Goal: Information Seeking & Learning: Learn about a topic

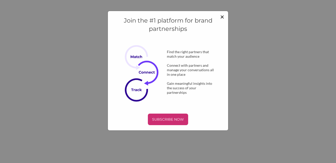
click at [203, 16] on span "×" at bounding box center [222, 16] width 4 height 9
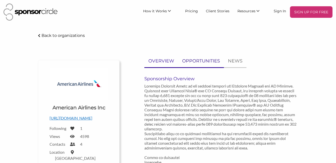
click at [203, 59] on p "OPPORTUNITIES" at bounding box center [201, 60] width 38 height 7
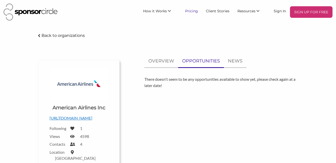
click at [196, 12] on link "Pricing" at bounding box center [191, 10] width 21 height 9
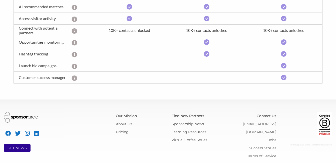
scroll to position [240, 0]
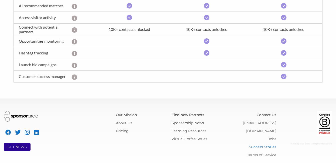
click at [272, 144] on link "Success Stories" at bounding box center [262, 146] width 27 height 5
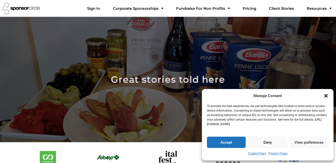
click at [272, 137] on button "Deny" at bounding box center [267, 141] width 39 height 11
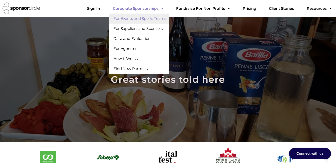
click at [167, 20] on link "For Events and Sports Teams" at bounding box center [139, 19] width 60 height 10
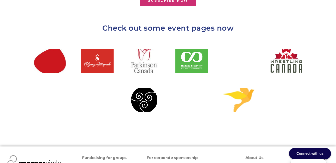
scroll to position [571, 0]
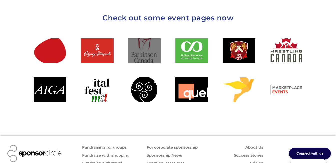
click at [146, 41] on div at bounding box center [144, 50] width 33 height 25
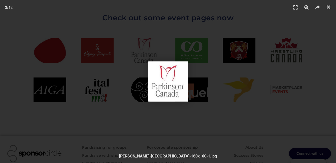
click at [328, 6] on icon "Close (Esc)" at bounding box center [328, 7] width 5 height 5
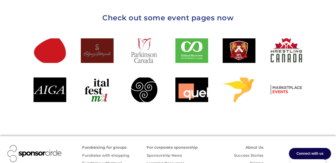
click at [108, 40] on div at bounding box center [97, 50] width 33 height 25
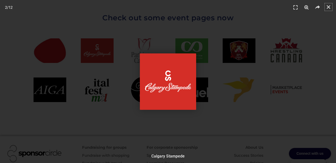
scroll to position [601, 0]
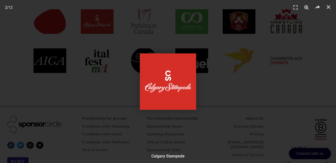
click at [169, 156] on div "Calgary Stampede" at bounding box center [168, 156] width 326 height 6
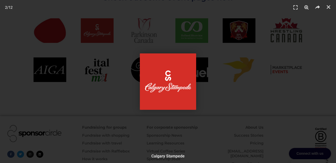
scroll to position [590, 0]
click at [327, 8] on icon "Close (Esc)" at bounding box center [328, 7] width 5 height 5
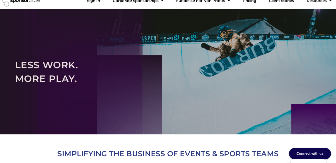
scroll to position [0, 0]
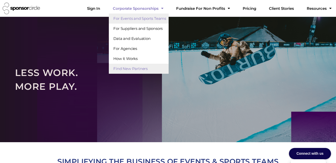
click at [155, 69] on link "Find New Partners" at bounding box center [139, 69] width 60 height 10
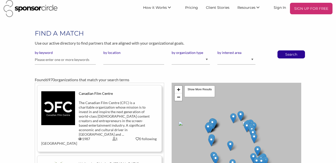
scroll to position [6, 0]
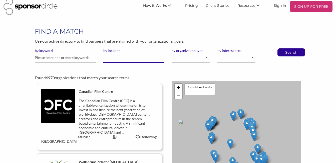
click at [122, 61] on input "by location" at bounding box center [133, 58] width 61 height 10
type input "m"
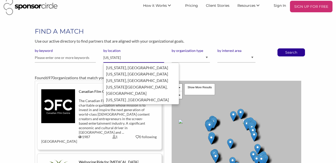
type input "new york"
click at [283, 49] on button "Search" at bounding box center [291, 53] width 17 height 8
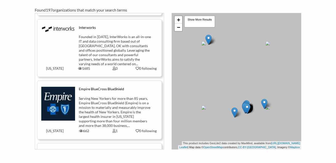
scroll to position [4946, 0]
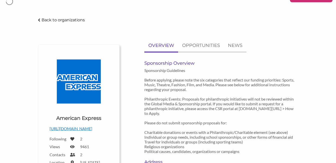
scroll to position [13, 0]
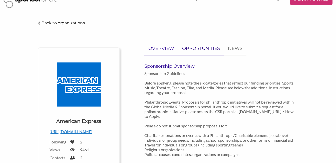
click at [205, 47] on p "OPPORTUNITIES" at bounding box center [201, 48] width 38 height 7
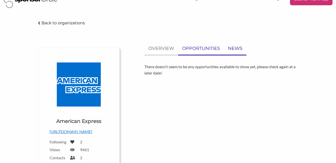
click at [232, 47] on p "NEWS" at bounding box center [235, 48] width 15 height 7
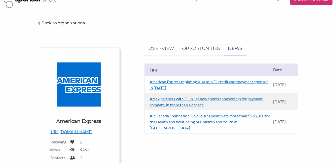
click at [225, 82] on link "American Express replacing Visa as NFL credit card/payment sponsor in [DATE]" at bounding box center [209, 84] width 118 height 11
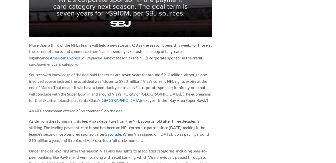
scroll to position [3, 0]
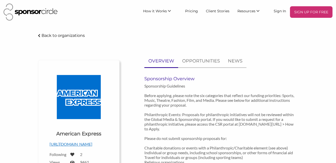
scroll to position [13, 0]
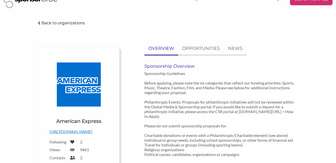
click at [40, 24] on icon at bounding box center [39, 23] width 2 height 4
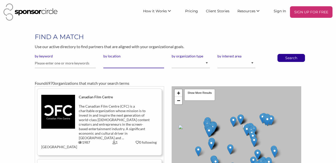
click at [126, 65] on input "by location" at bounding box center [133, 63] width 61 height 10
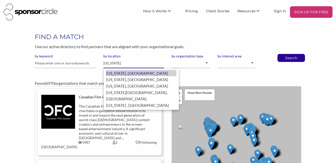
click at [130, 75] on div "New York, United States of America" at bounding box center [141, 73] width 70 height 7
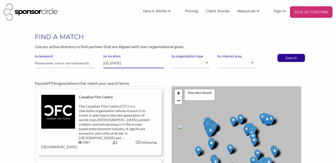
click at [133, 62] on input "New York" at bounding box center [133, 63] width 61 height 10
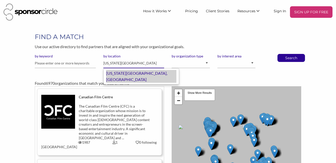
click at [123, 74] on div "New York City, United States of America" at bounding box center [141, 76] width 70 height 13
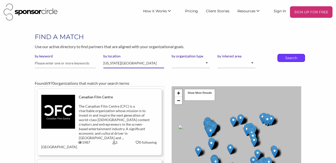
type input "[US_STATE][GEOGRAPHIC_DATA]"
click at [295, 59] on p "Search" at bounding box center [291, 58] width 17 height 8
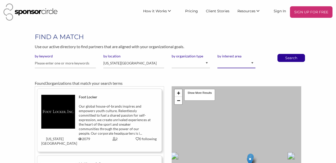
click at [253, 65] on select "Animal Welfare Arts and Culture Business and Entrepreneurship Community Diversi…" at bounding box center [237, 63] width 38 height 10
select select "8"
click at [218, 58] on select "Animal Welfare Arts and Culture Business and Entrepreneurship Community Diversi…" at bounding box center [237, 63] width 38 height 10
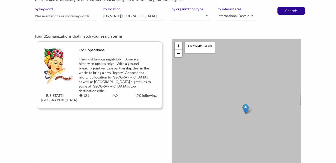
scroll to position [55, 0]
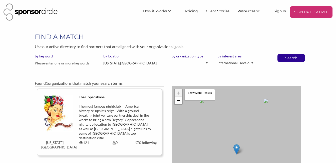
click at [250, 63] on select "Animal Welfare Arts and Culture Business and Entrepreneurship Community Diversi…" at bounding box center [237, 63] width 38 height 10
select select "6"
click at [218, 58] on select "Animal Welfare Arts and Culture Business and Entrepreneurship Community Diversi…" at bounding box center [237, 63] width 38 height 10
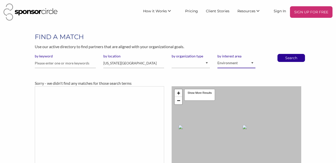
click at [251, 63] on select "Animal Welfare Arts and Culture Business and Entrepreneurship Community Diversi…" at bounding box center [237, 63] width 38 height 10
click at [252, 64] on select "Animal Welfare Arts and Culture Business and Entrepreneurship Community Diversi…" at bounding box center [237, 63] width 38 height 10
select select "13"
click at [218, 58] on select "Animal Welfare Arts and Culture Business and Entrepreneurship Community Diversi…" at bounding box center [237, 63] width 38 height 10
click at [253, 65] on select "Animal Welfare Arts and Culture Business and Entrepreneurship Community Diversi…" at bounding box center [237, 63] width 38 height 10
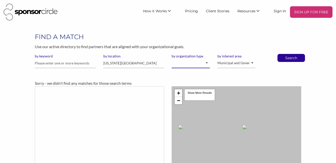
click at [205, 65] on select "I am an event organizer seeking new partnerships with suppliers, exhibitors or …" at bounding box center [191, 63] width 38 height 10
select select "Property"
click at [172, 58] on select "I am an event organizer seeking new partnerships with suppliers, exhibitors or …" at bounding box center [191, 63] width 38 height 10
click at [253, 63] on select "Animal Welfare Arts and Culture Business and Entrepreneurship Community Diversi…" at bounding box center [237, 63] width 38 height 10
select select "2"
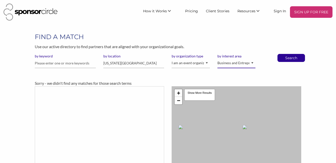
click at [218, 58] on select "Animal Welfare Arts and Culture Business and Entrepreneurship Community Diversi…" at bounding box center [237, 63] width 38 height 10
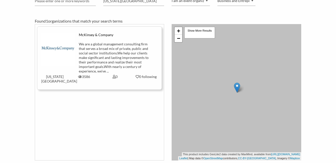
scroll to position [56, 0]
